Goal: Task Accomplishment & Management: Use online tool/utility

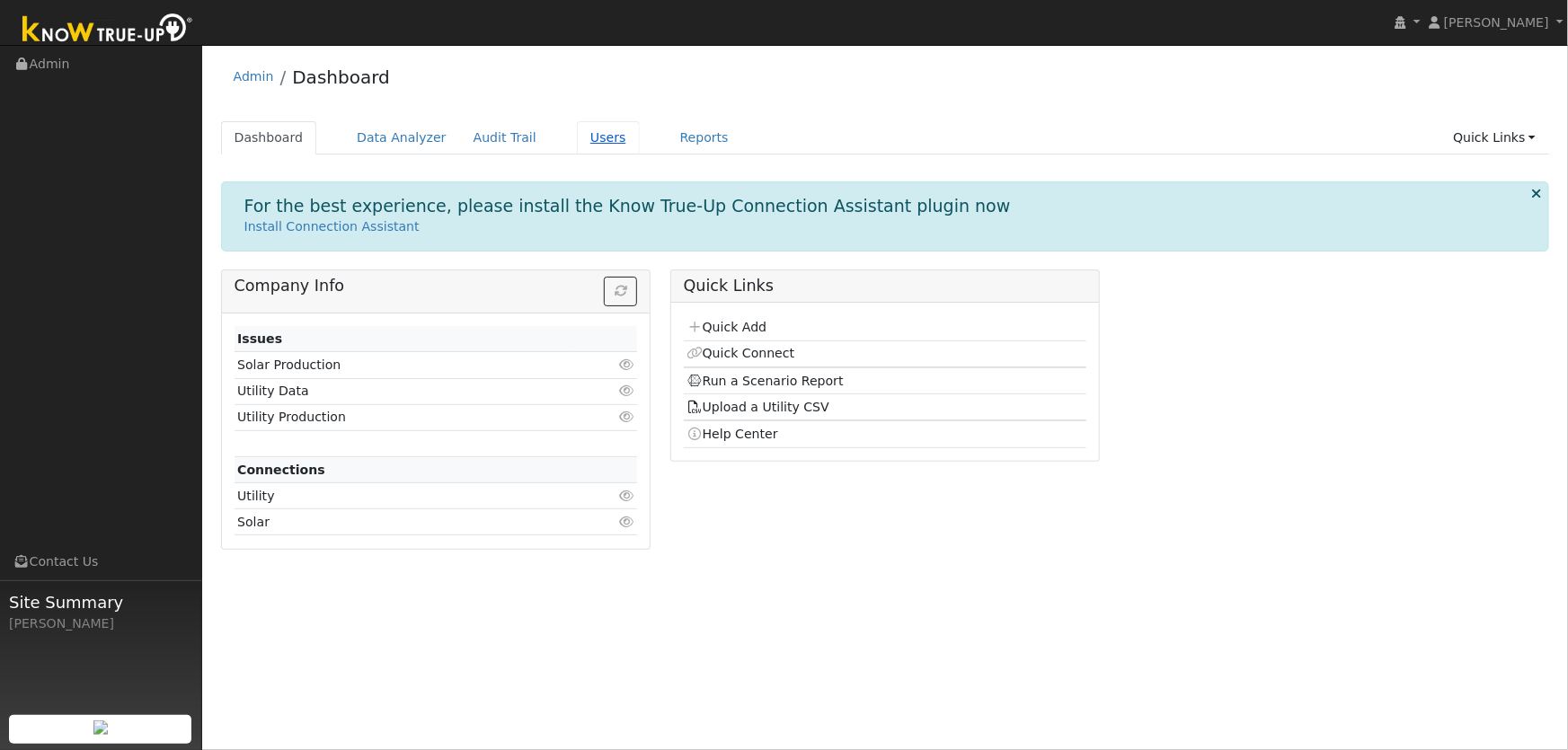
click at [577, 135] on link "Users" at bounding box center [608, 138] width 63 height 34
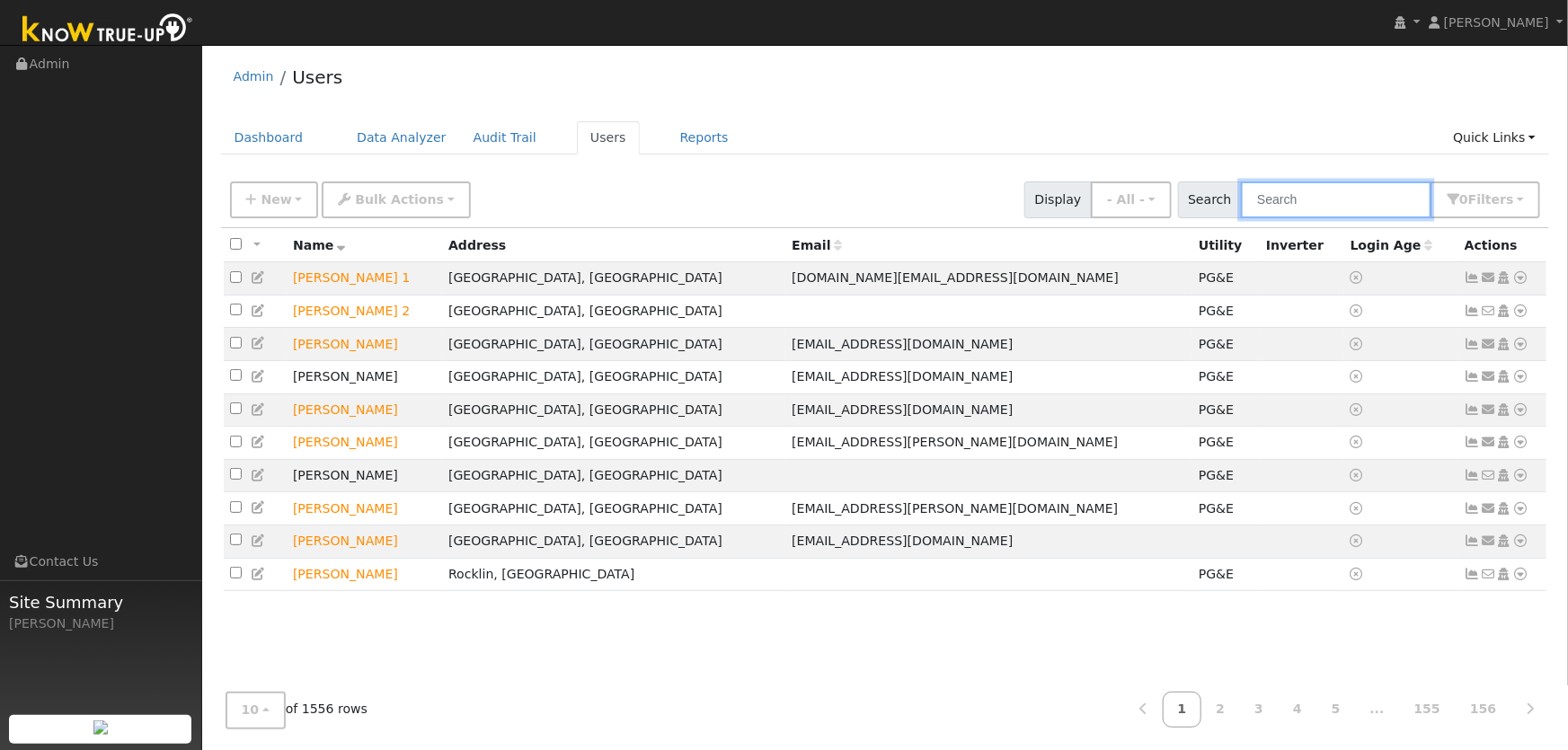
click at [1265, 200] on input "text" at bounding box center [1335, 199] width 190 height 36
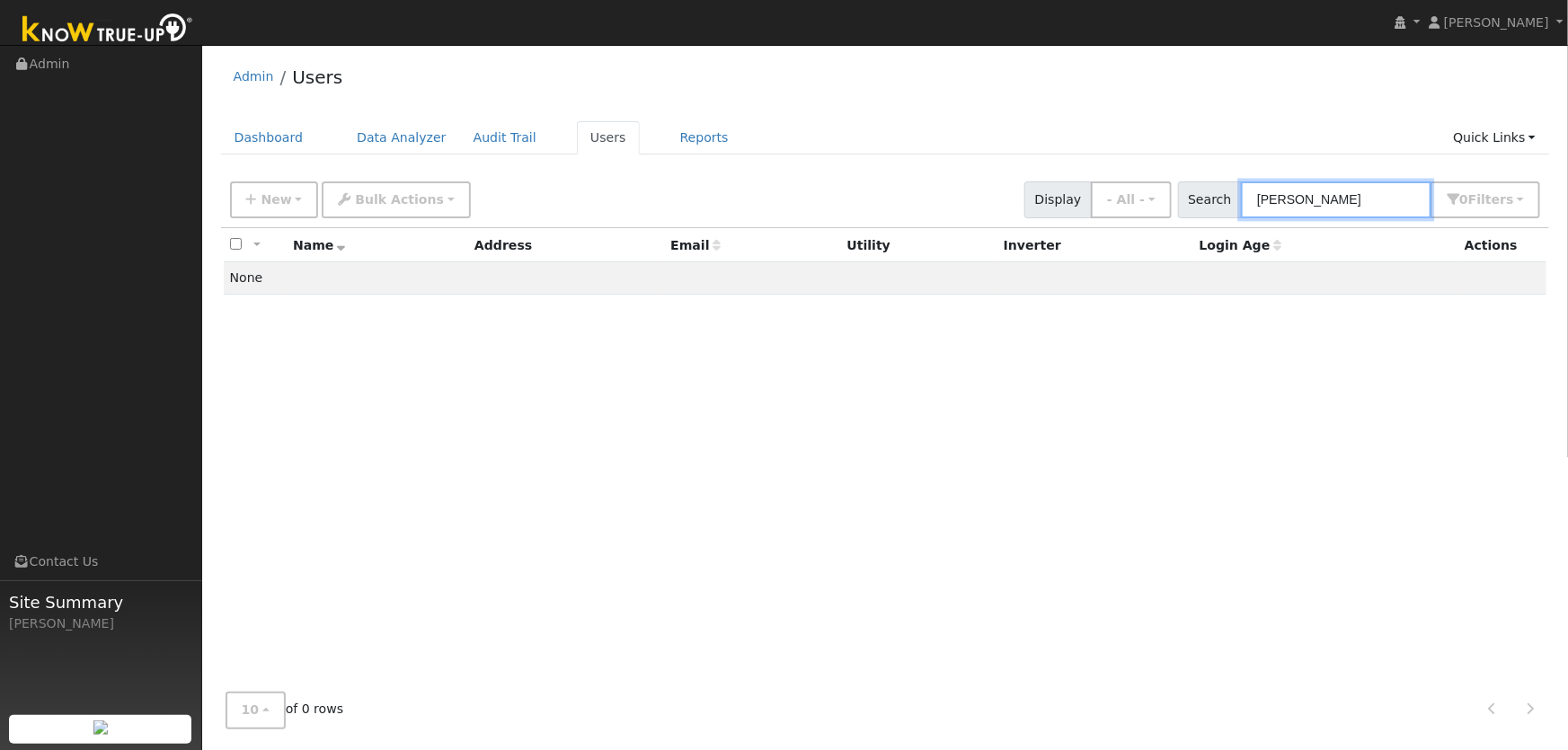
type input "[PERSON_NAME]"
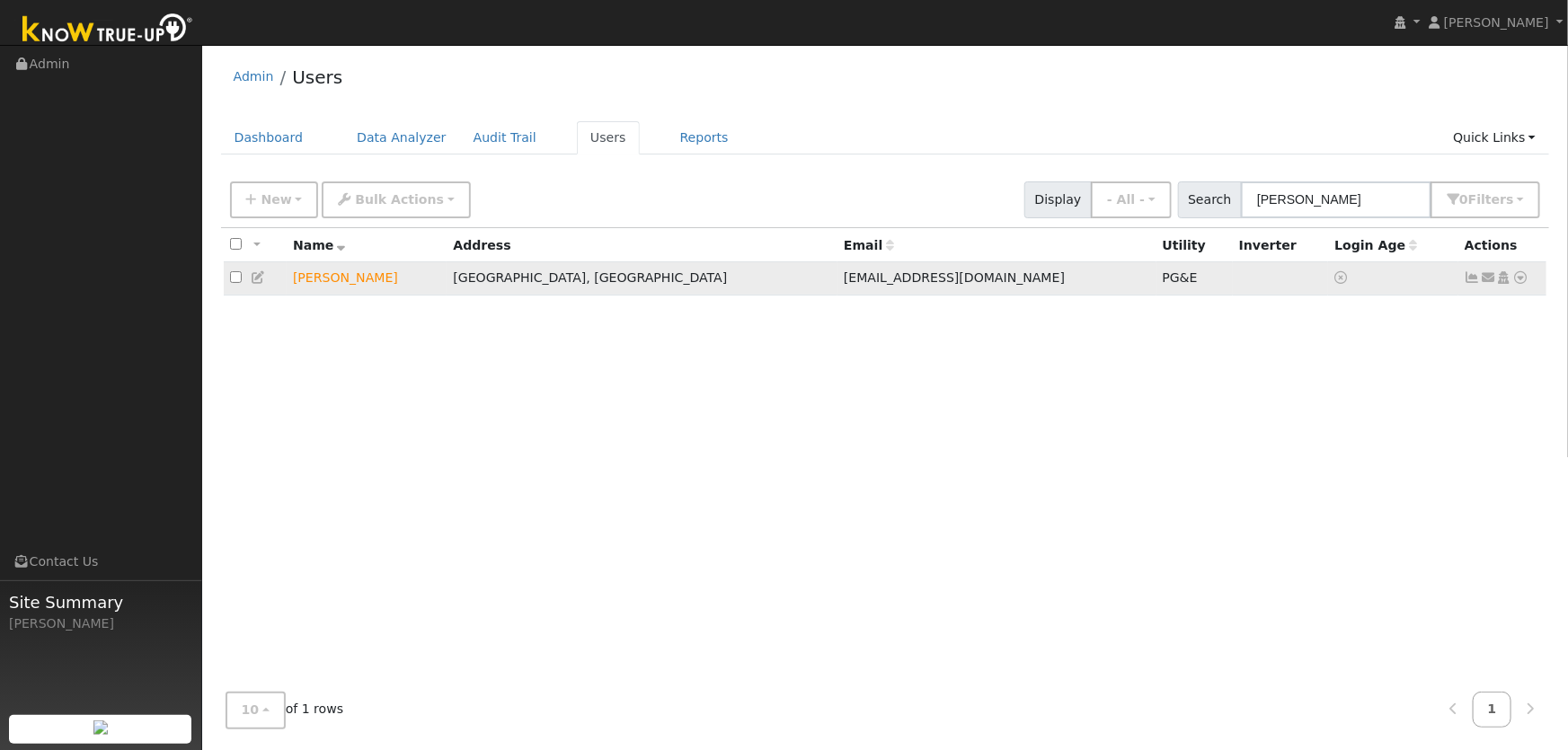
click at [1518, 280] on icon at bounding box center [1521, 277] width 16 height 13
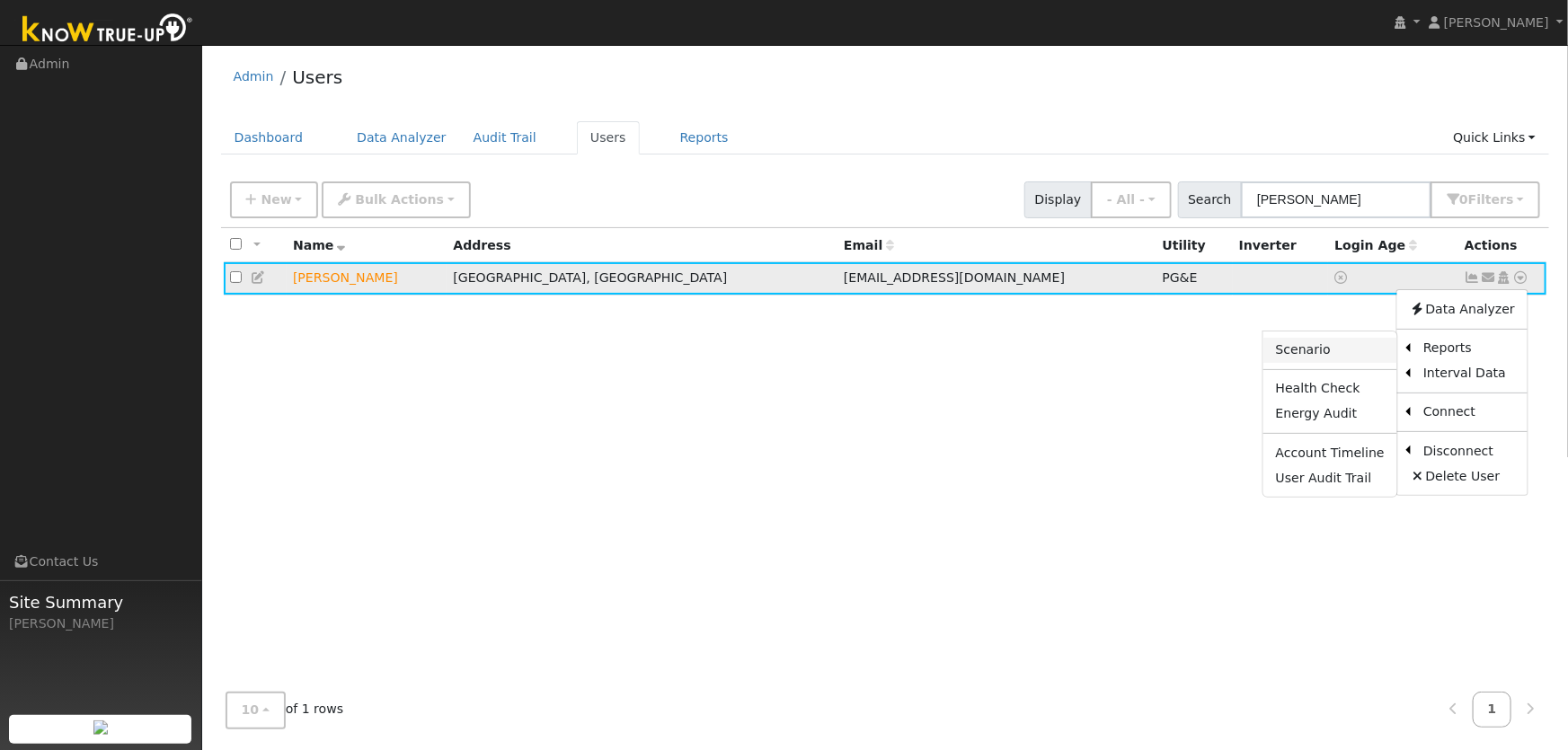
click at [1321, 354] on link "Scenario" at bounding box center [1330, 351] width 134 height 26
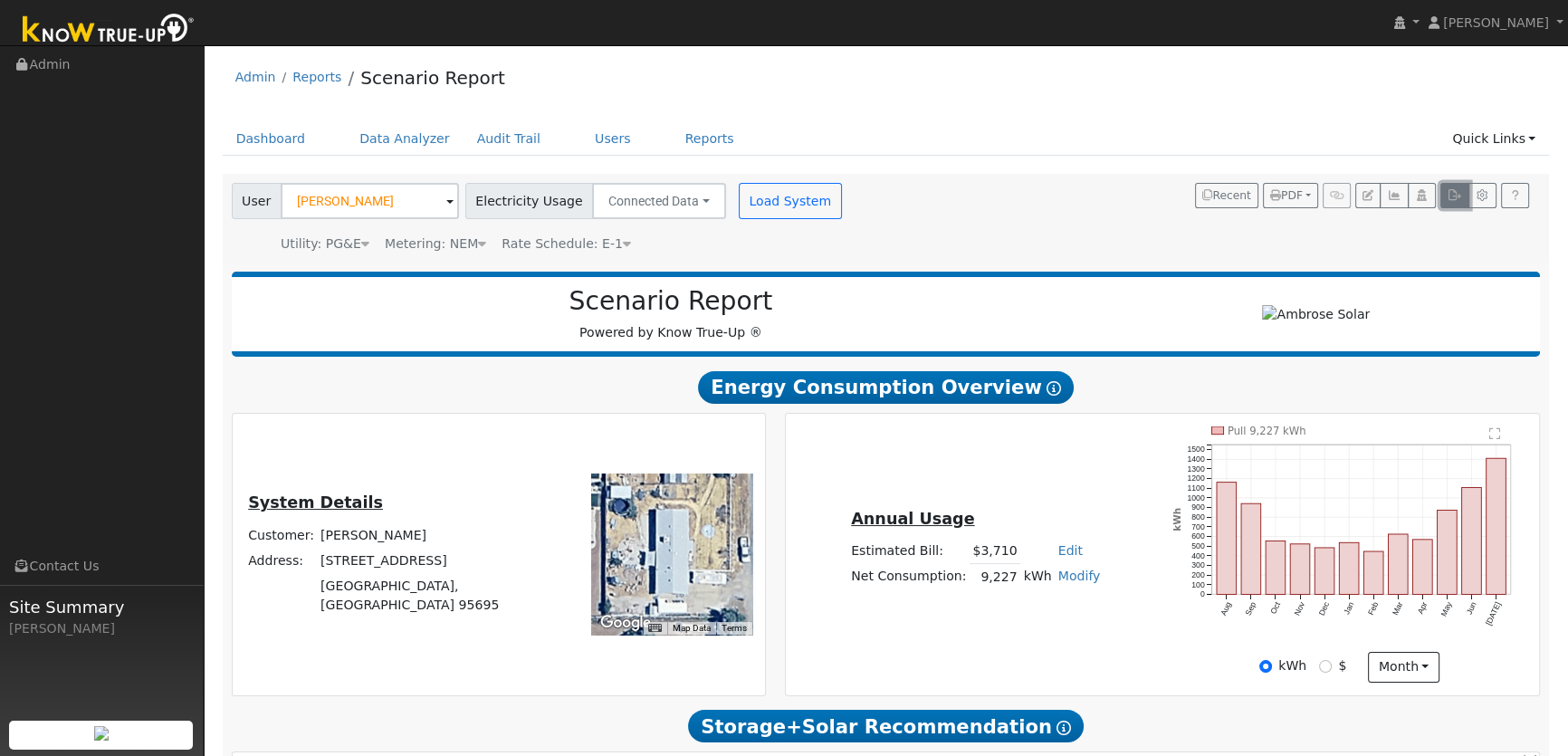
click at [1448, 199] on icon "button" at bounding box center [1455, 195] width 14 height 11
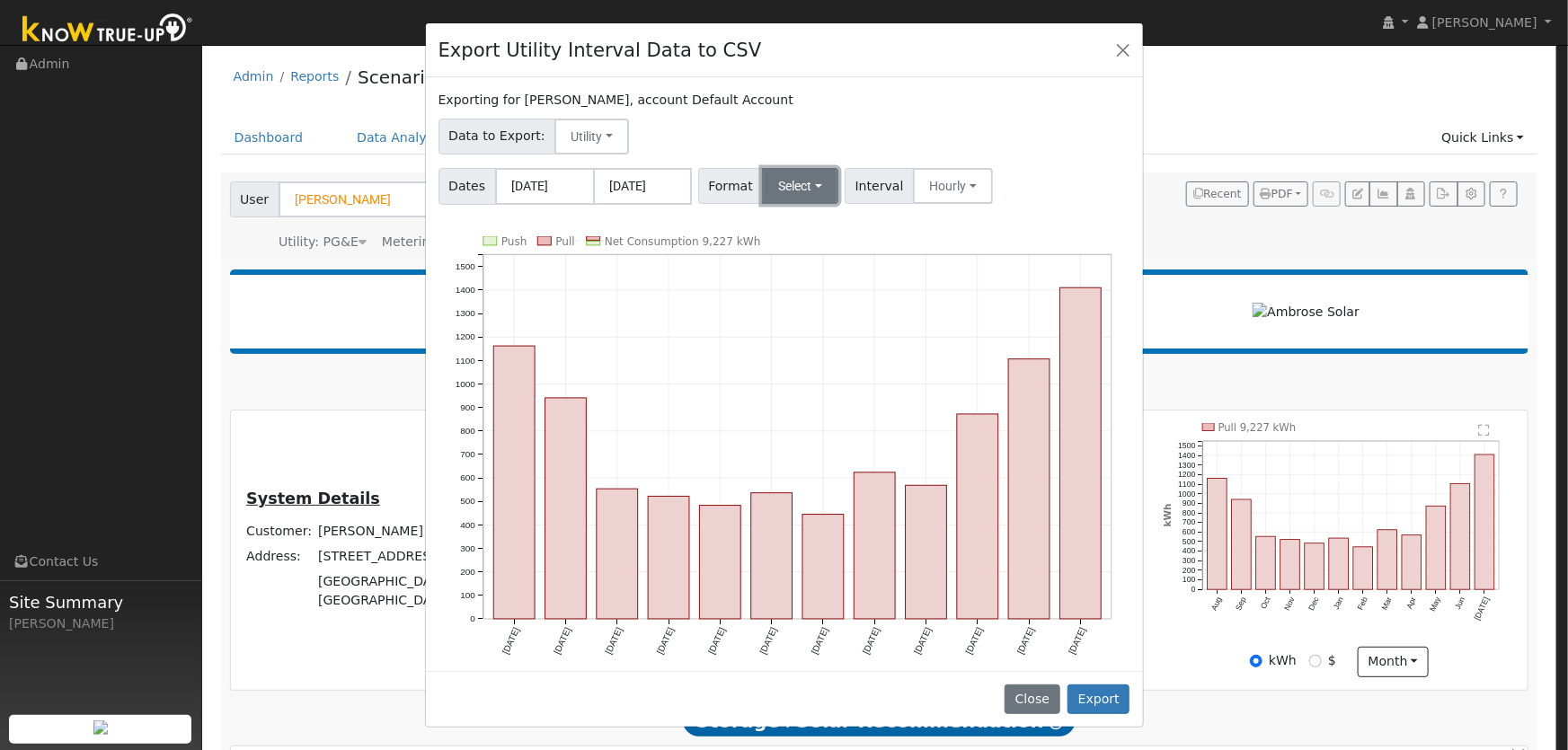
click at [809, 189] on button "Select" at bounding box center [799, 185] width 76 height 35
click at [817, 341] on link "Aurora" at bounding box center [822, 341] width 128 height 26
click at [922, 182] on button "Hourly" at bounding box center [958, 185] width 80 height 35
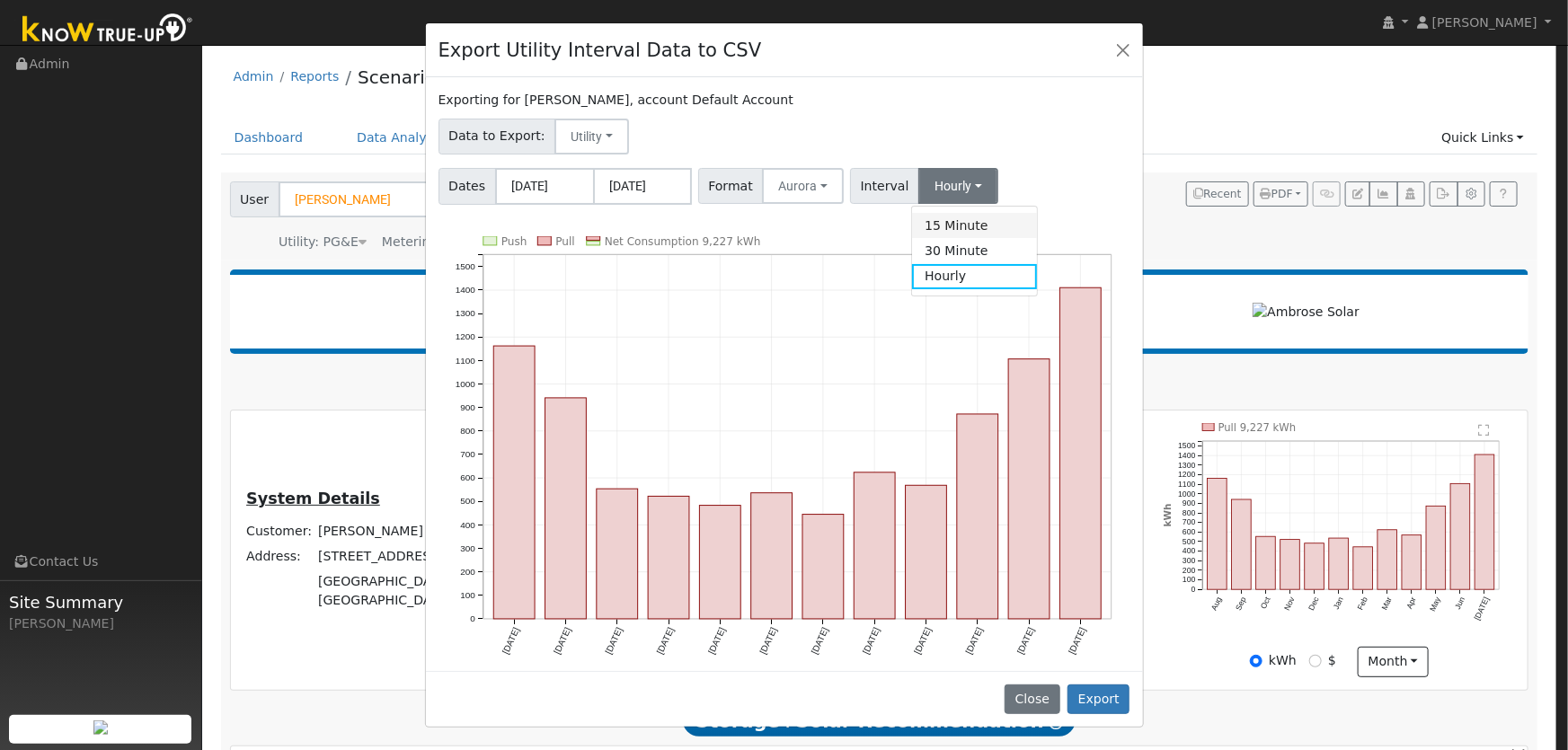
click at [942, 224] on link "15 Minute" at bounding box center [974, 226] width 125 height 26
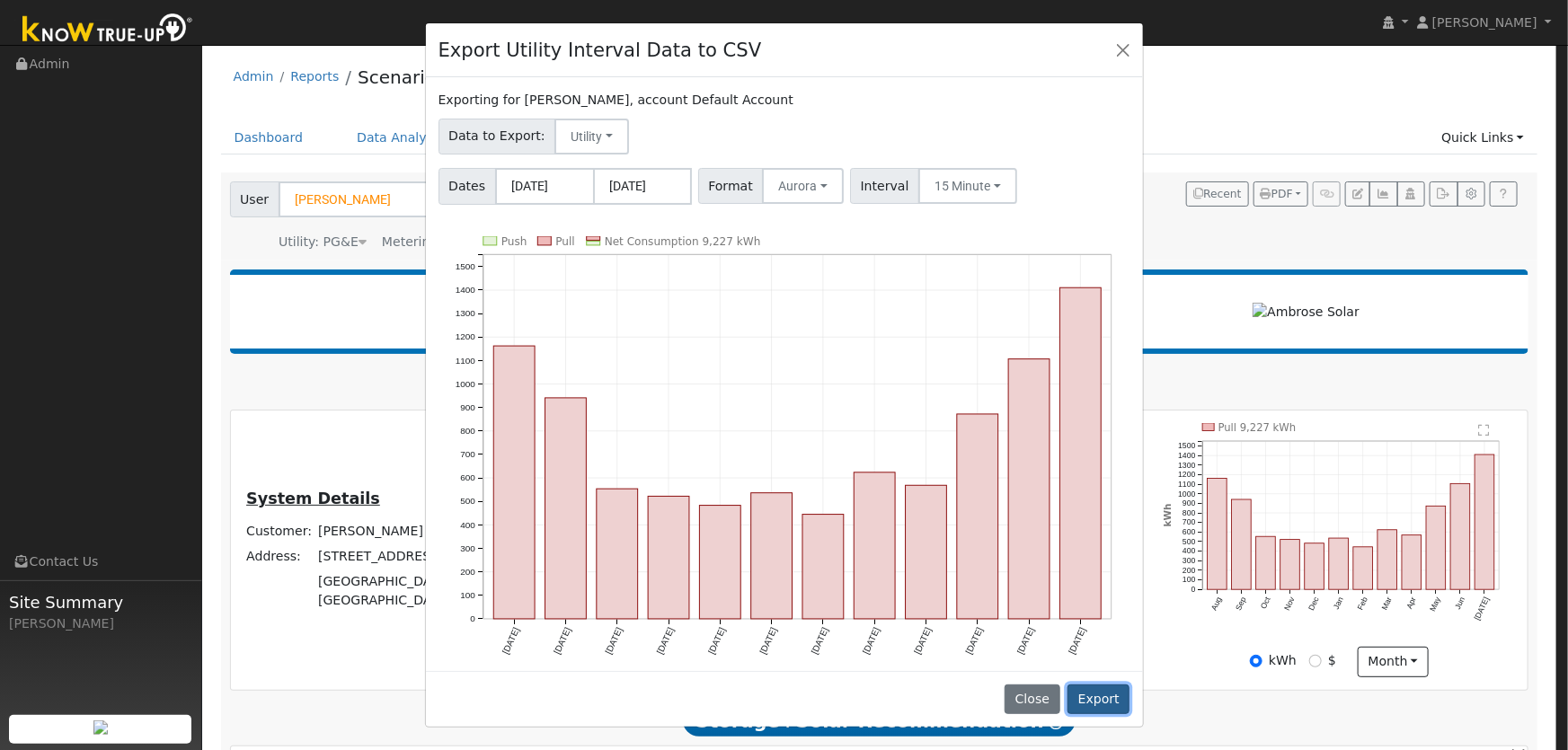
click at [1113, 705] on button "Export" at bounding box center [1098, 700] width 62 height 31
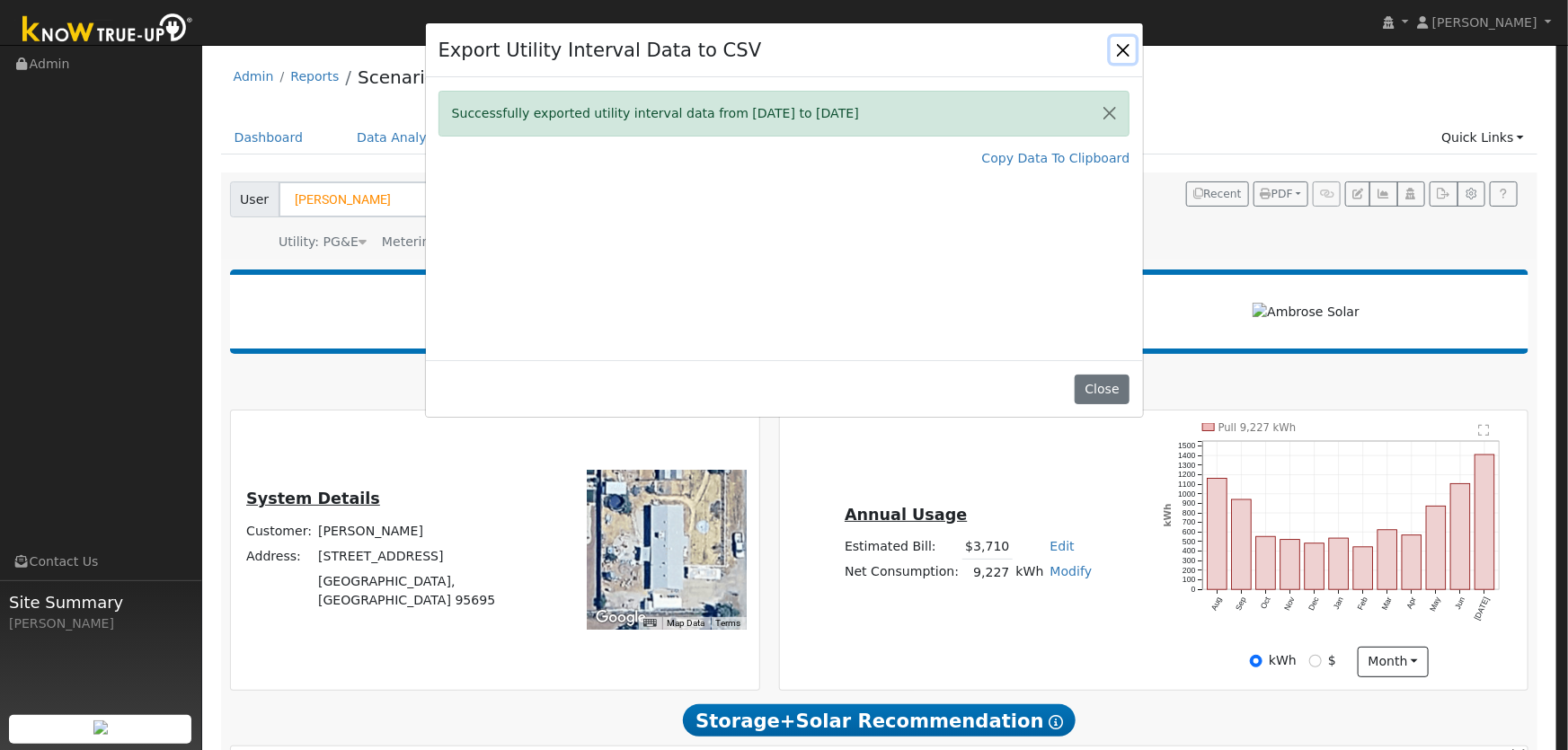
click at [1119, 45] on button "Close" at bounding box center [1124, 49] width 26 height 26
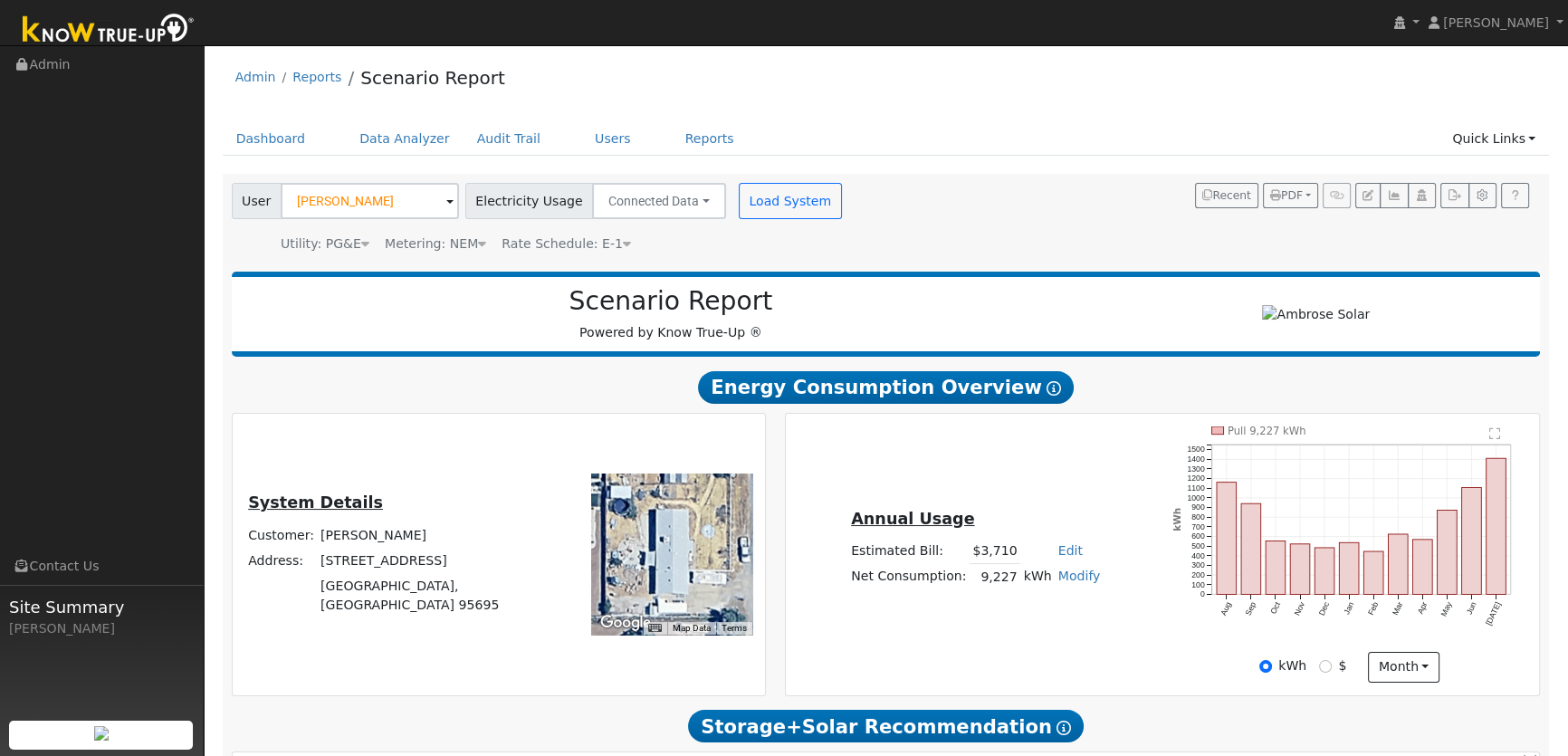
click at [827, 294] on h2 "Scenario Report" at bounding box center [671, 301] width 842 height 31
